Goal: Navigation & Orientation: Find specific page/section

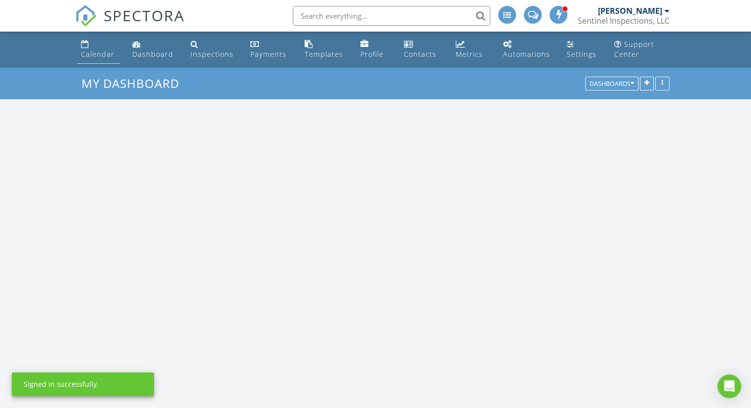
scroll to position [1803, 767]
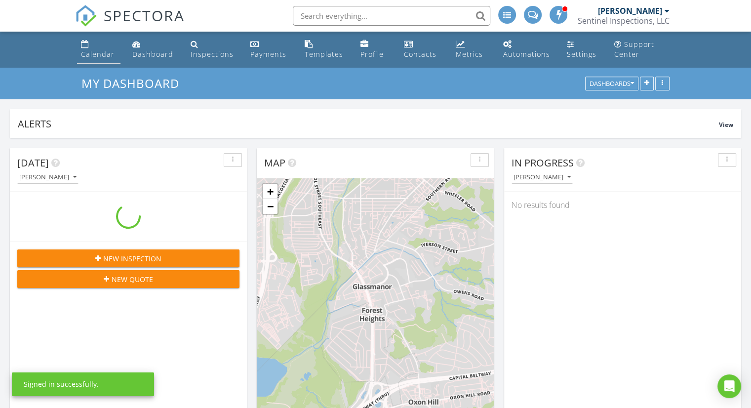
click at [90, 56] on div "Calendar" at bounding box center [98, 53] width 34 height 9
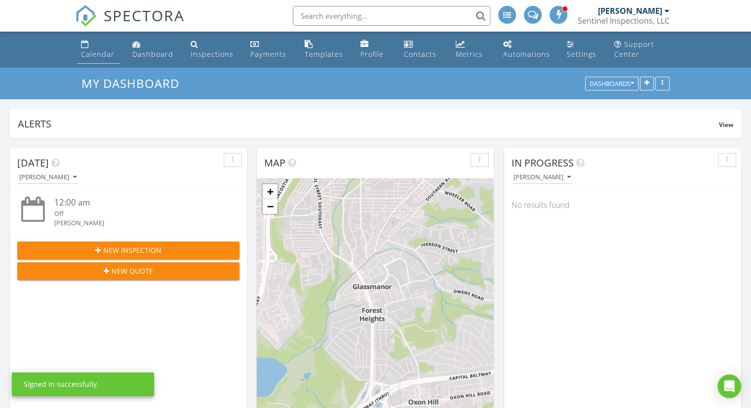
scroll to position [0, 0]
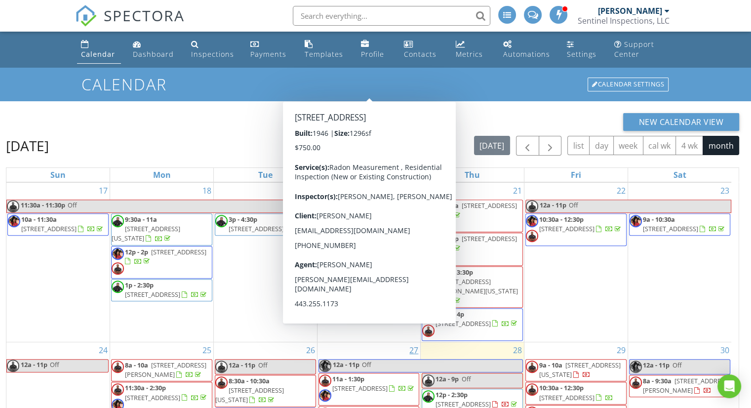
scroll to position [141, 0]
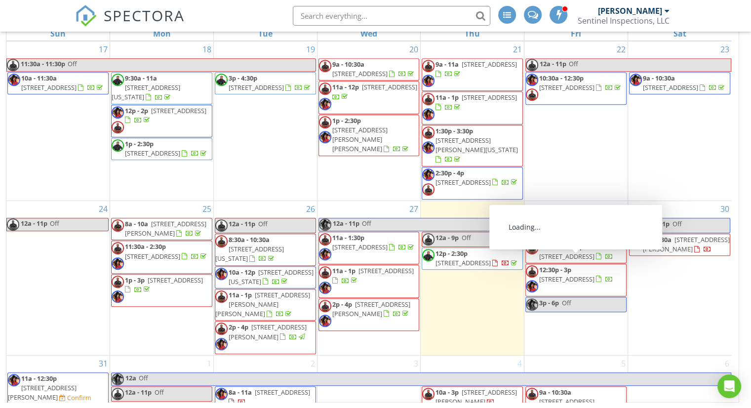
click at [370, 275] on span "16550 Reservoir Loop, Dumfries 22026" at bounding box center [386, 270] width 55 height 9
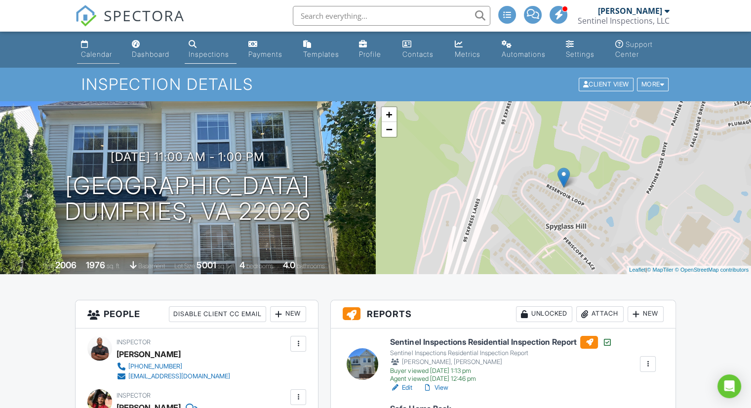
click at [93, 54] on div "Calendar" at bounding box center [96, 54] width 31 height 8
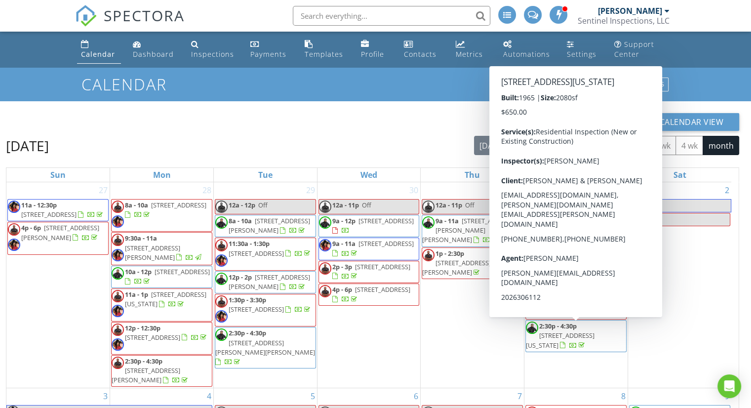
click at [390, 120] on div "New Calendar View" at bounding box center [373, 122] width 734 height 18
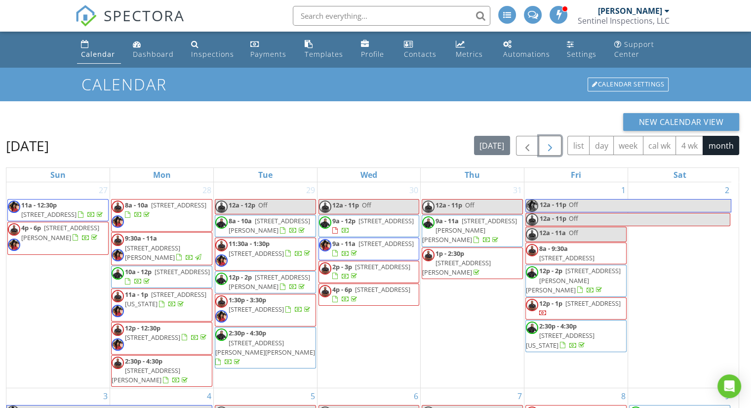
click at [559, 149] on button "button" at bounding box center [550, 146] width 23 height 20
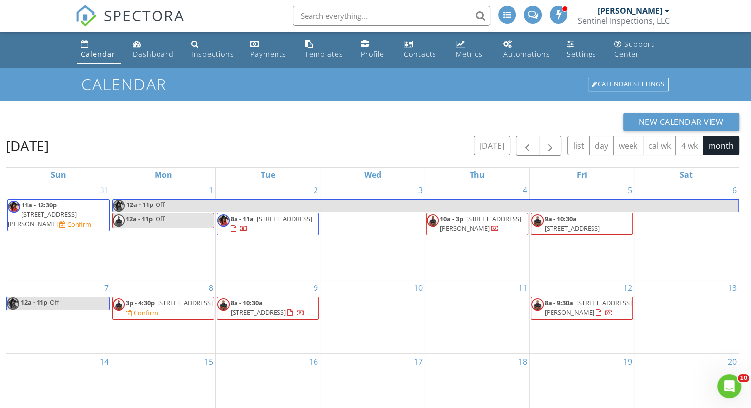
click at [665, 11] on div at bounding box center [667, 11] width 5 height 8
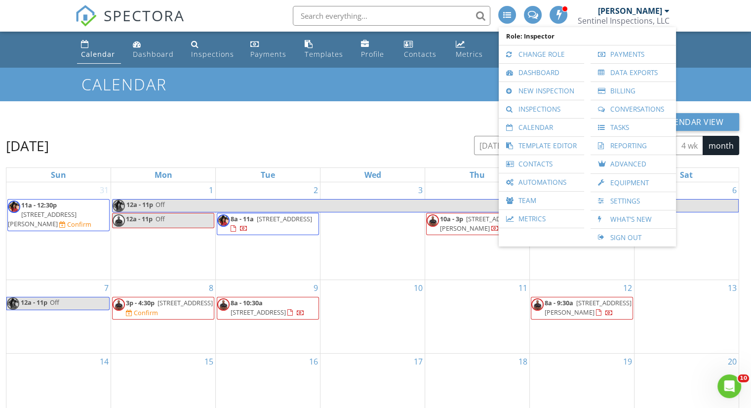
drag, startPoint x: 717, startPoint y: 78, endPoint x: 712, endPoint y: 72, distance: 7.4
click at [716, 76] on div "Calendar Calendar Settings" at bounding box center [375, 84] width 751 height 33
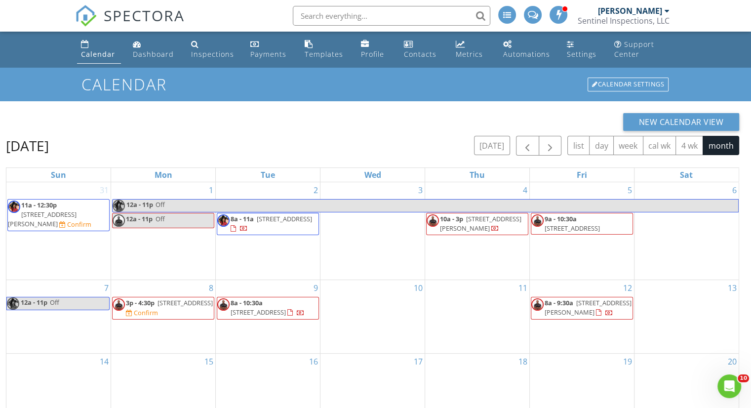
drag, startPoint x: 666, startPoint y: 8, endPoint x: 666, endPoint y: 13, distance: 5.0
click at [666, 8] on div at bounding box center [667, 11] width 5 height 8
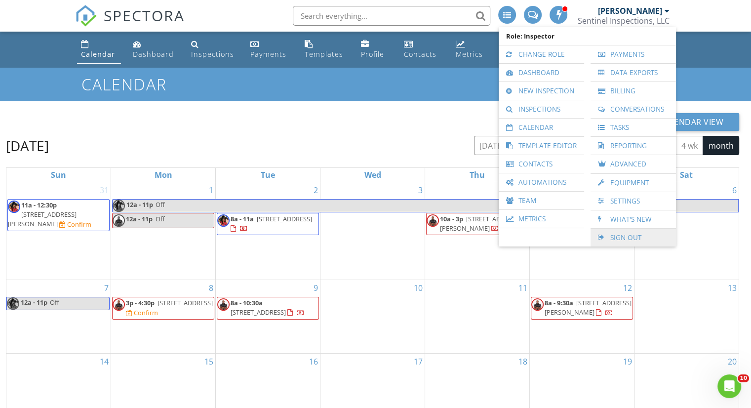
click at [620, 235] on link "Sign Out" at bounding box center [634, 238] width 76 height 18
